Goal: Task Accomplishment & Management: Use online tool/utility

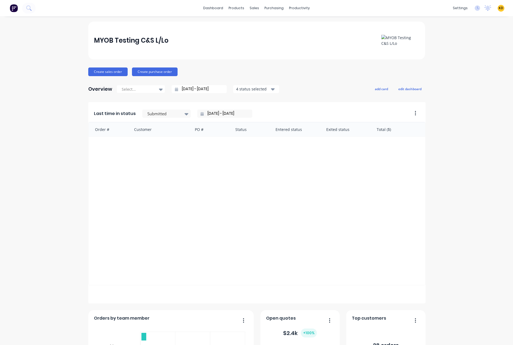
click at [499, 10] on span "KD" at bounding box center [501, 8] width 5 height 5
click at [468, 72] on button "Sign out" at bounding box center [468, 67] width 72 height 11
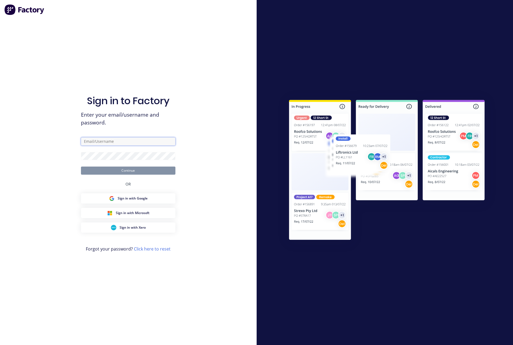
click at [152, 142] on input "text" at bounding box center [128, 141] width 95 height 8
paste input "[EMAIL_ADDRESS][DOMAIN_NAME]"
type input "[EMAIL_ADDRESS][DOMAIN_NAME]"
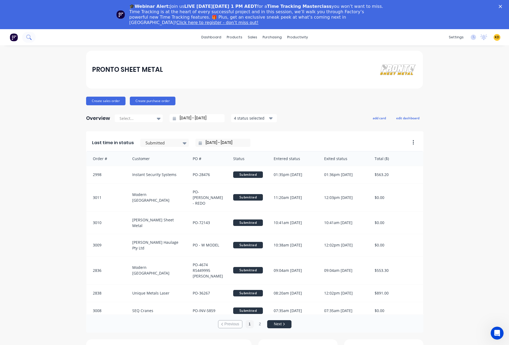
click at [28, 39] on icon at bounding box center [28, 37] width 5 height 5
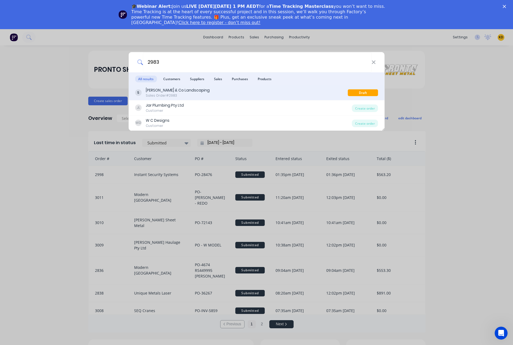
type input "2983"
click at [228, 91] on div "[PERSON_NAME] & Co Landscaping Sales Order #2983" at bounding box center [241, 93] width 213 height 11
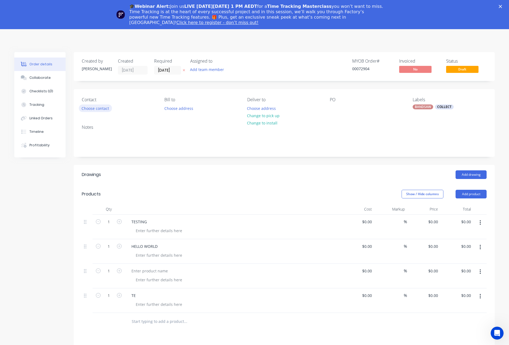
click at [93, 109] on button "Choose contact" at bounding box center [95, 108] width 33 height 7
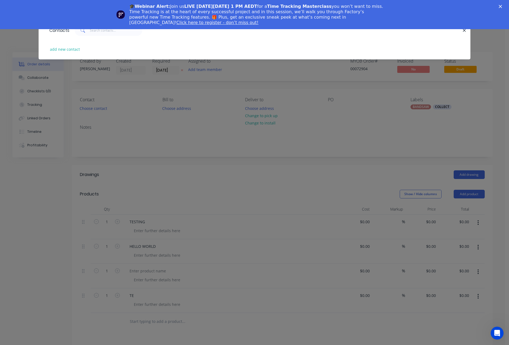
click at [502, 5] on icon "Close" at bounding box center [500, 6] width 3 height 3
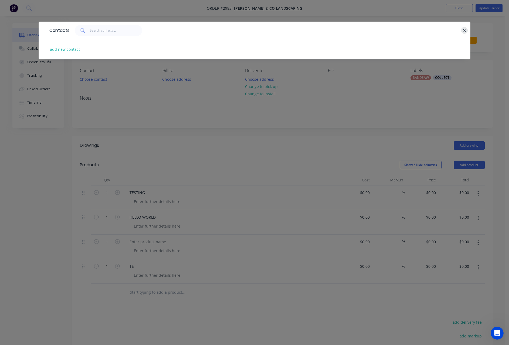
click at [463, 30] on icon "button" at bounding box center [465, 30] width 4 height 5
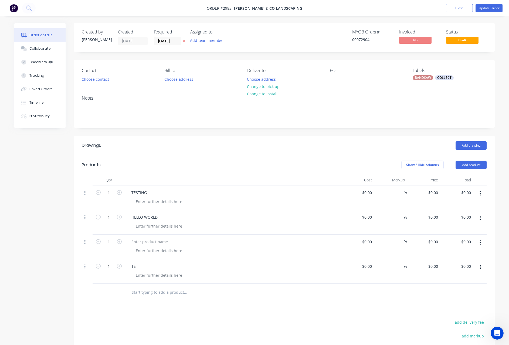
click at [480, 195] on icon "button" at bounding box center [480, 194] width 1 height 6
click at [454, 242] on div "Delete" at bounding box center [462, 240] width 42 height 8
click at [296, 294] on div "add delivery fee add markup add discount Labour $0.00 Sub total $0.00 Margin $0…" at bounding box center [284, 346] width 405 height 104
click at [483, 197] on button "button" at bounding box center [480, 194] width 13 height 10
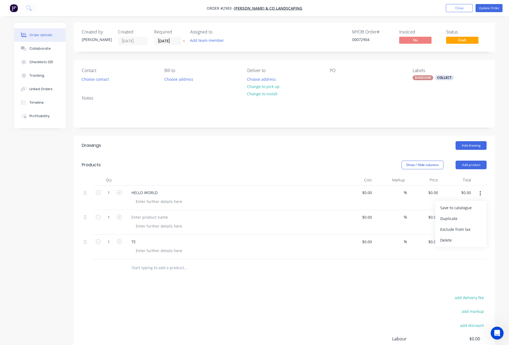
click at [465, 240] on div "Delete" at bounding box center [462, 240] width 42 height 8
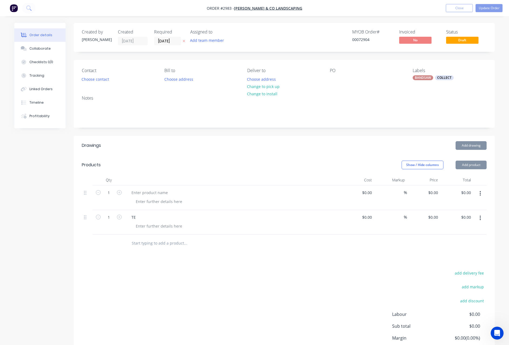
click at [480, 198] on div at bounding box center [480, 198] width 14 height 25
click at [480, 191] on icon "button" at bounding box center [480, 194] width 1 height 6
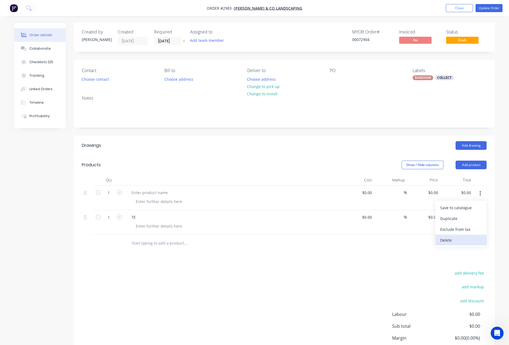
click at [477, 237] on div "Delete" at bounding box center [462, 240] width 42 height 8
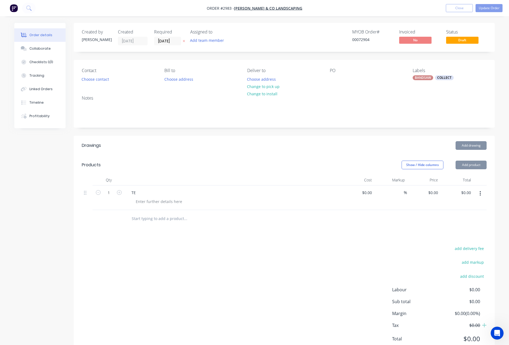
click at [482, 196] on button "button" at bounding box center [480, 194] width 13 height 10
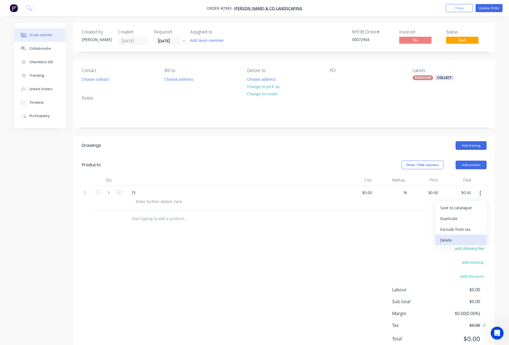
click at [474, 240] on div "Delete" at bounding box center [462, 240] width 42 height 8
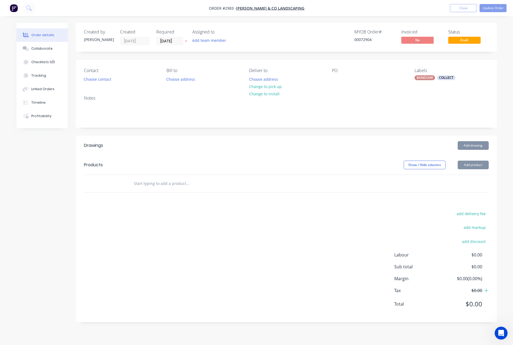
click at [410, 247] on div "add delivery fee add markup add discount Labour $0.00 Sub total $0.00 Margin $0…" at bounding box center [286, 262] width 405 height 104
click at [475, 167] on button "Add product" at bounding box center [473, 165] width 31 height 9
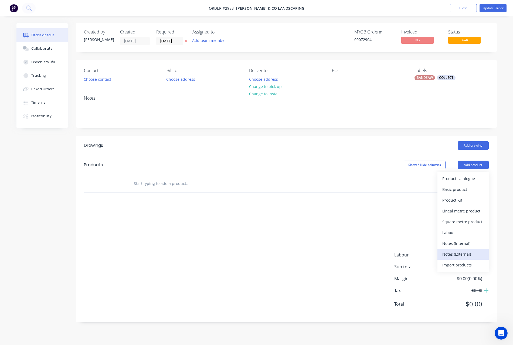
click at [456, 252] on div "Notes (External)" at bounding box center [464, 254] width 42 height 8
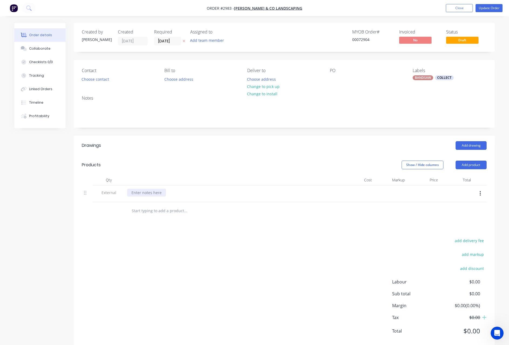
click at [162, 193] on div at bounding box center [146, 193] width 39 height 8
click at [216, 256] on div "add delivery fee add markup add discount Labour $0.00 Sub total $0.00 Margin $0…" at bounding box center [284, 289] width 405 height 104
click at [162, 212] on input "text" at bounding box center [186, 211] width 108 height 11
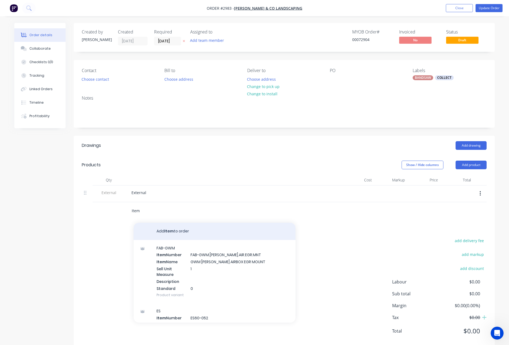
type input "Item"
click at [179, 233] on button "Add Item to order" at bounding box center [215, 231] width 162 height 17
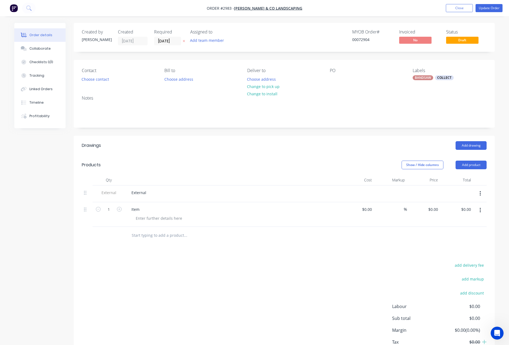
click at [450, 241] on div at bounding box center [284, 236] width 405 height 18
